Goal: Find specific page/section: Find specific page/section

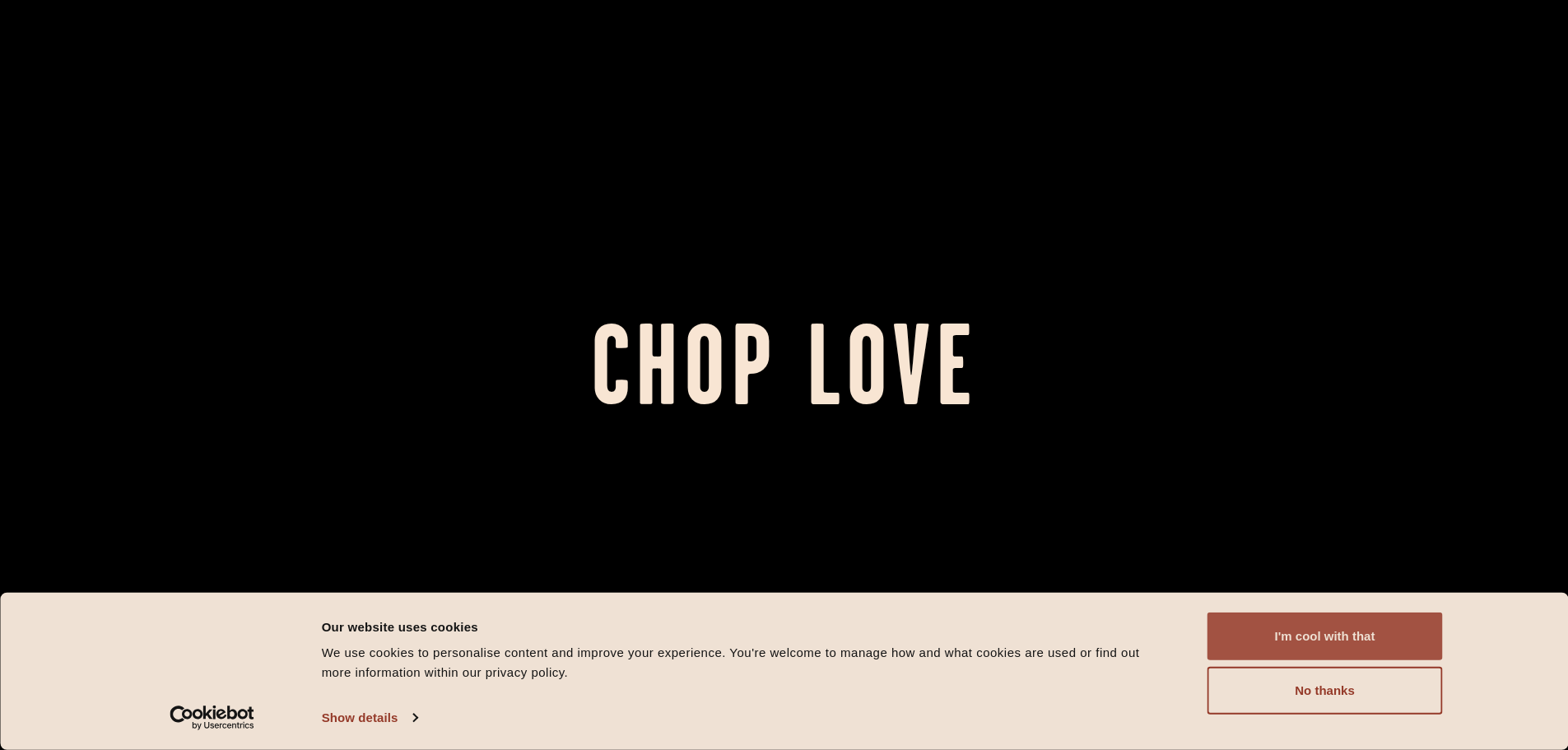
click at [1325, 633] on button "I'm cool with that" at bounding box center [1326, 636] width 235 height 48
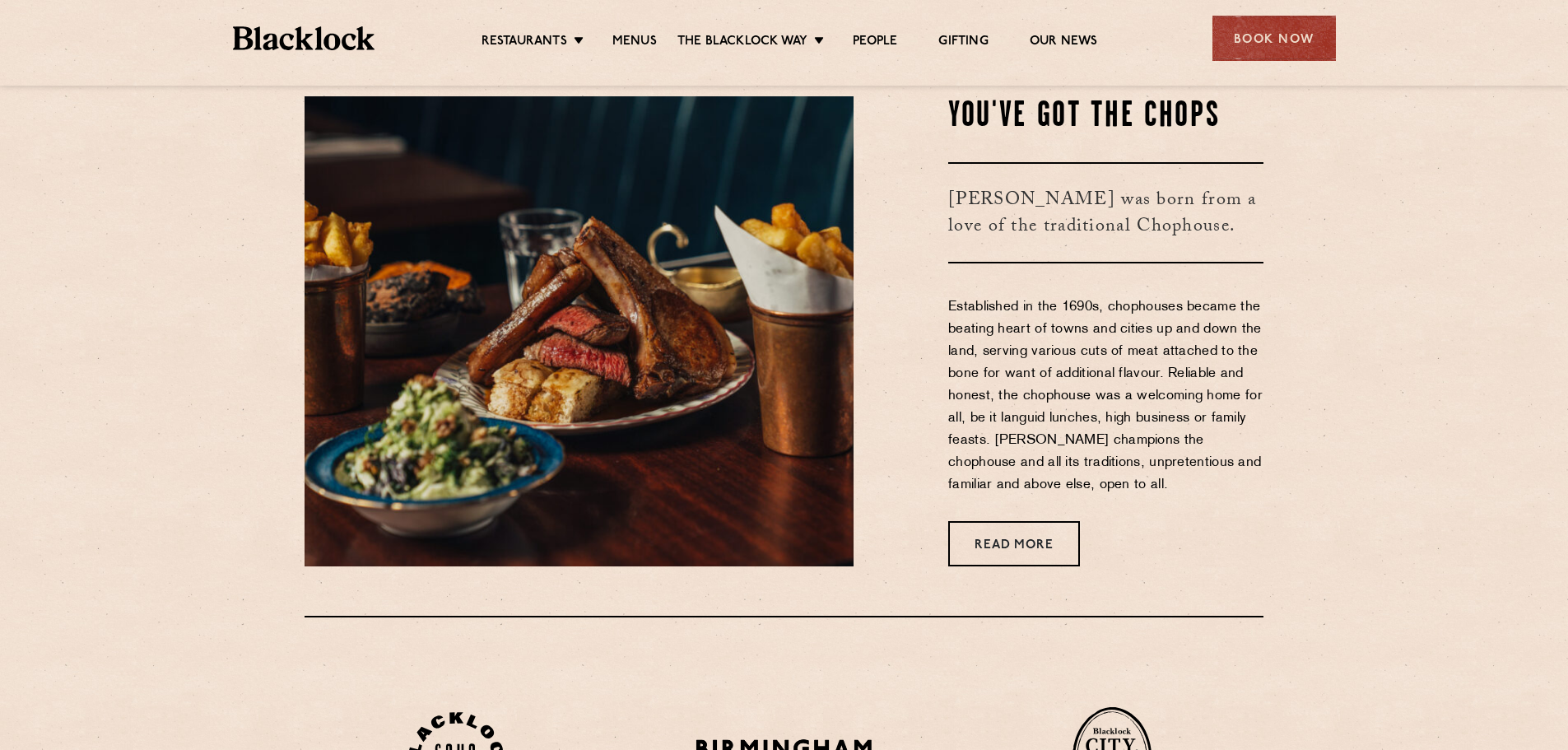
scroll to position [741, 0]
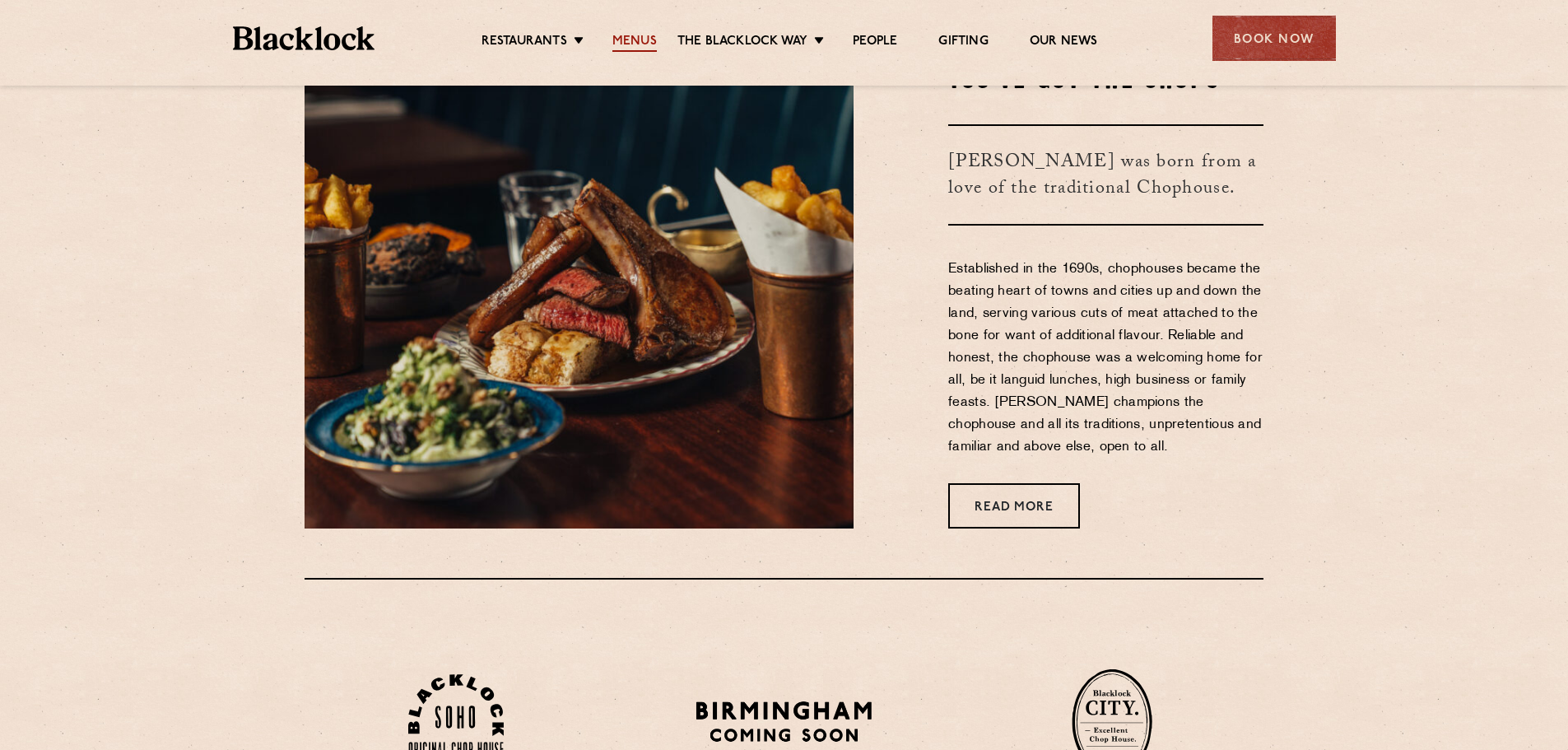
click at [654, 45] on link "Menus" at bounding box center [634, 43] width 44 height 18
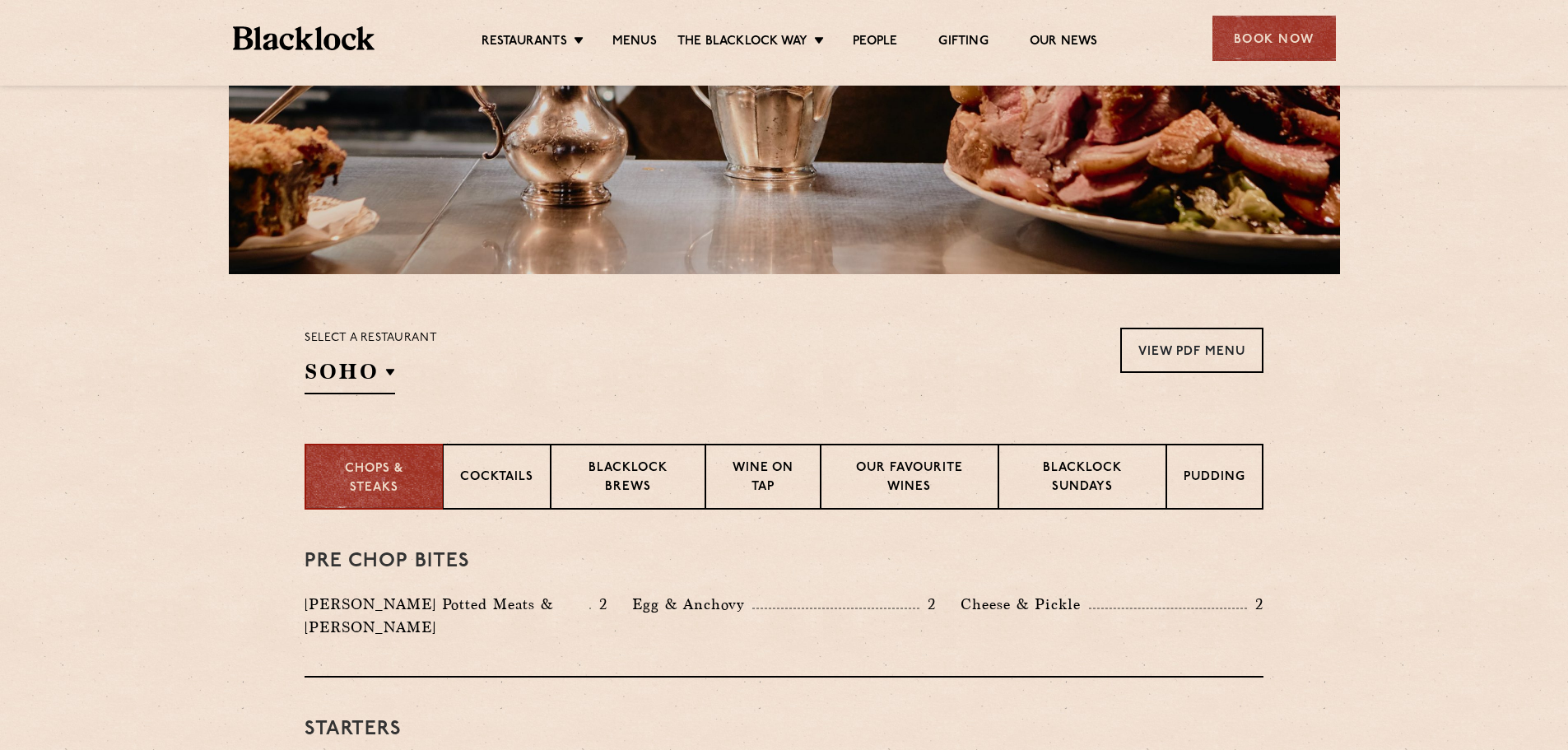
scroll to position [330, 0]
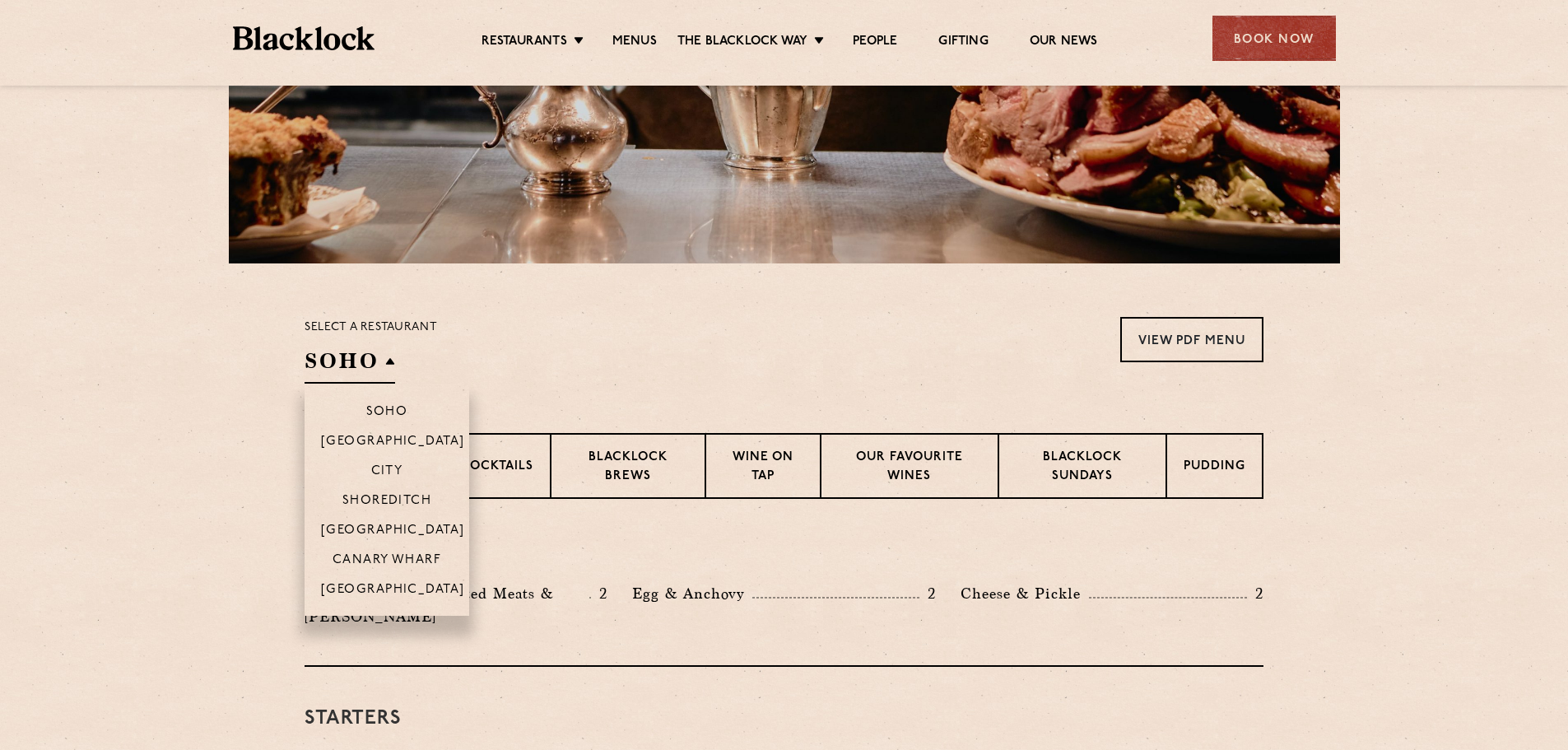
click at [369, 364] on h2 "SOHO" at bounding box center [350, 365] width 91 height 37
click at [395, 585] on p "[GEOGRAPHIC_DATA]" at bounding box center [393, 591] width 144 height 17
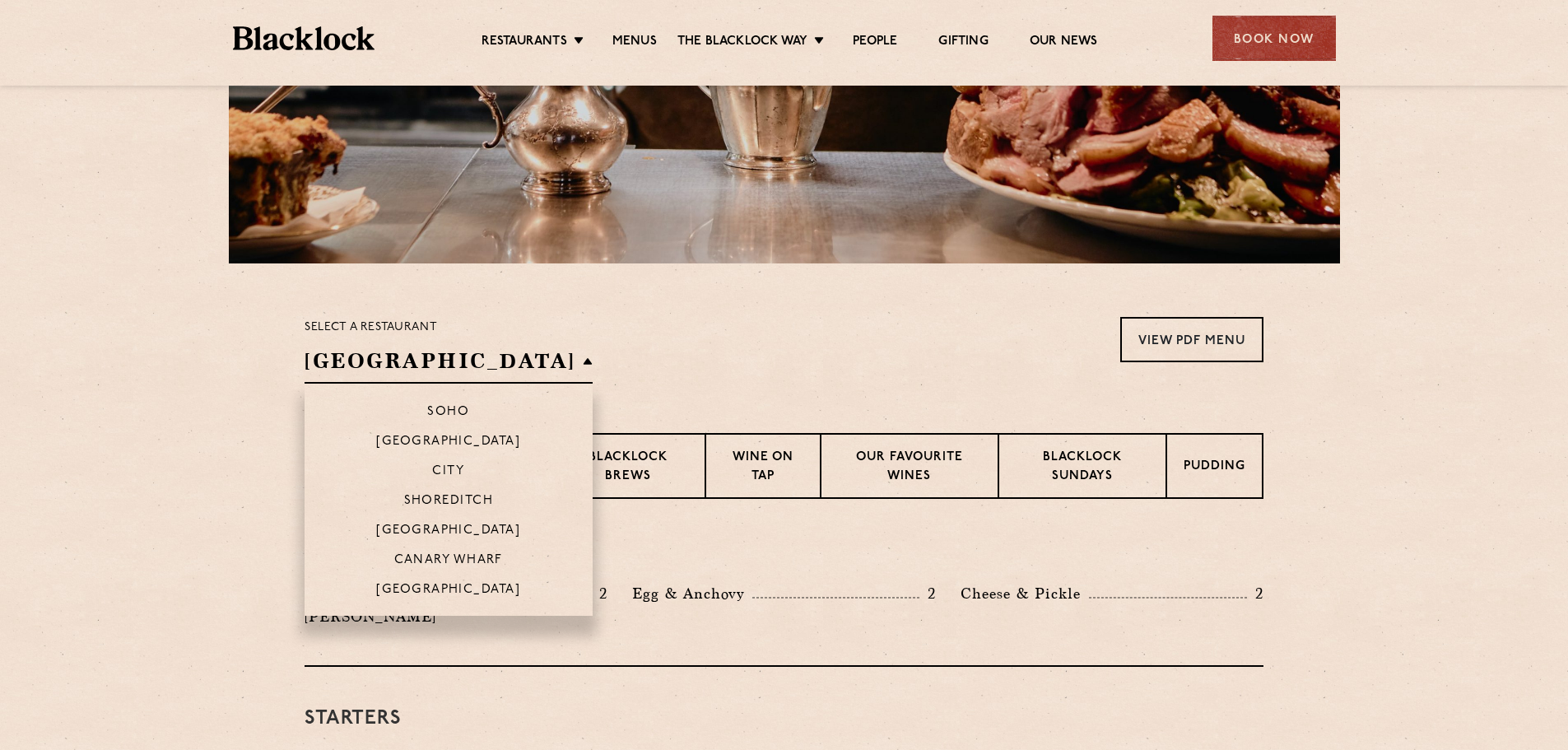
click at [416, 579] on li "[GEOGRAPHIC_DATA]" at bounding box center [449, 595] width 288 height 42
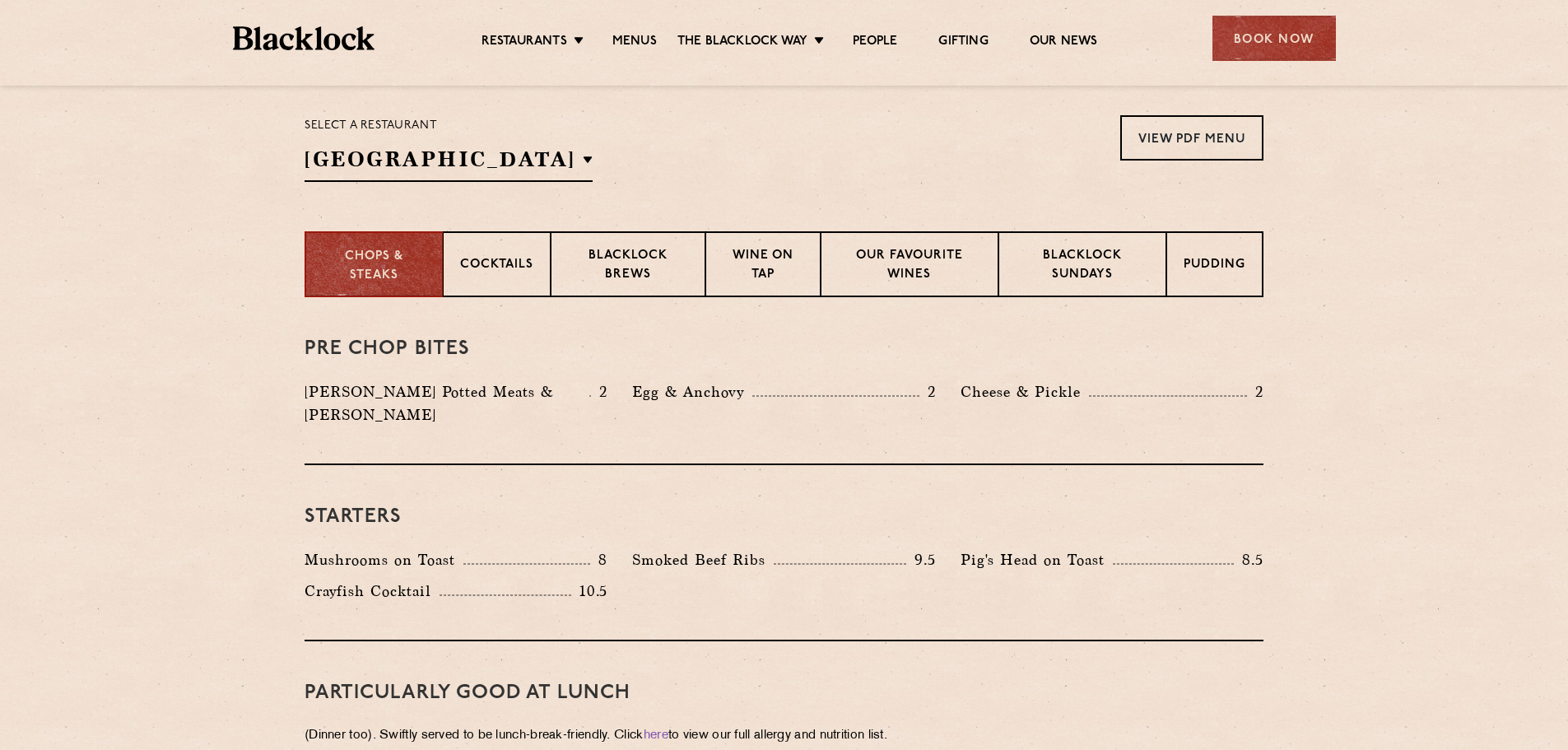
scroll to position [576, 0]
